Goal: Information Seeking & Learning: Learn about a topic

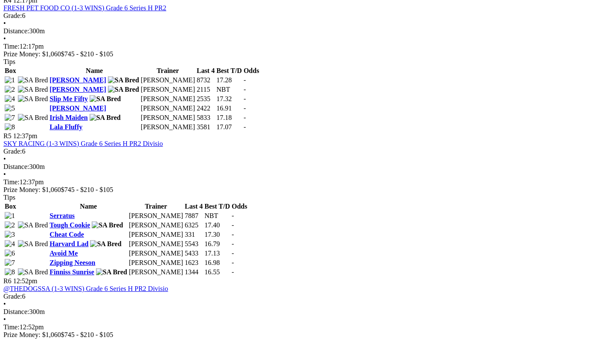
scroll to position [869, 5]
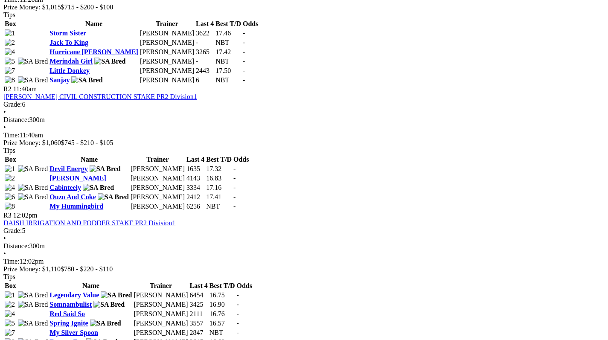
scroll to position [516, 3]
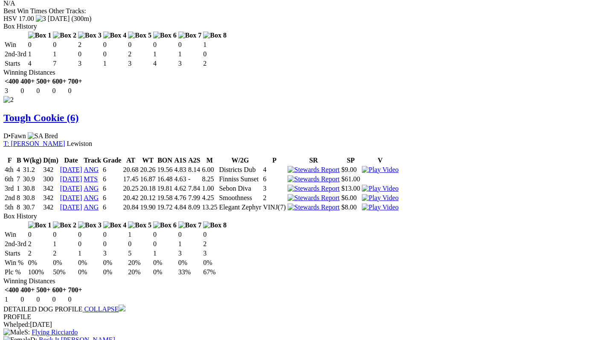
scroll to position [973, 0]
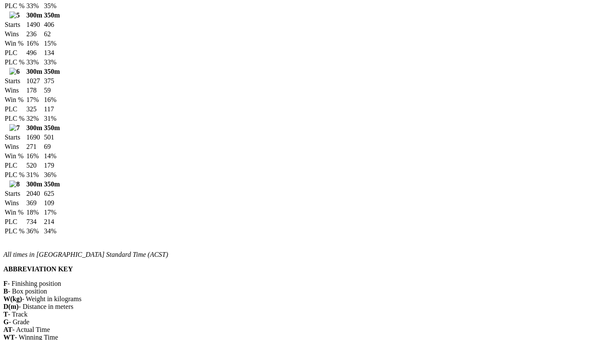
scroll to position [792, 2]
